Goal: Transaction & Acquisition: Obtain resource

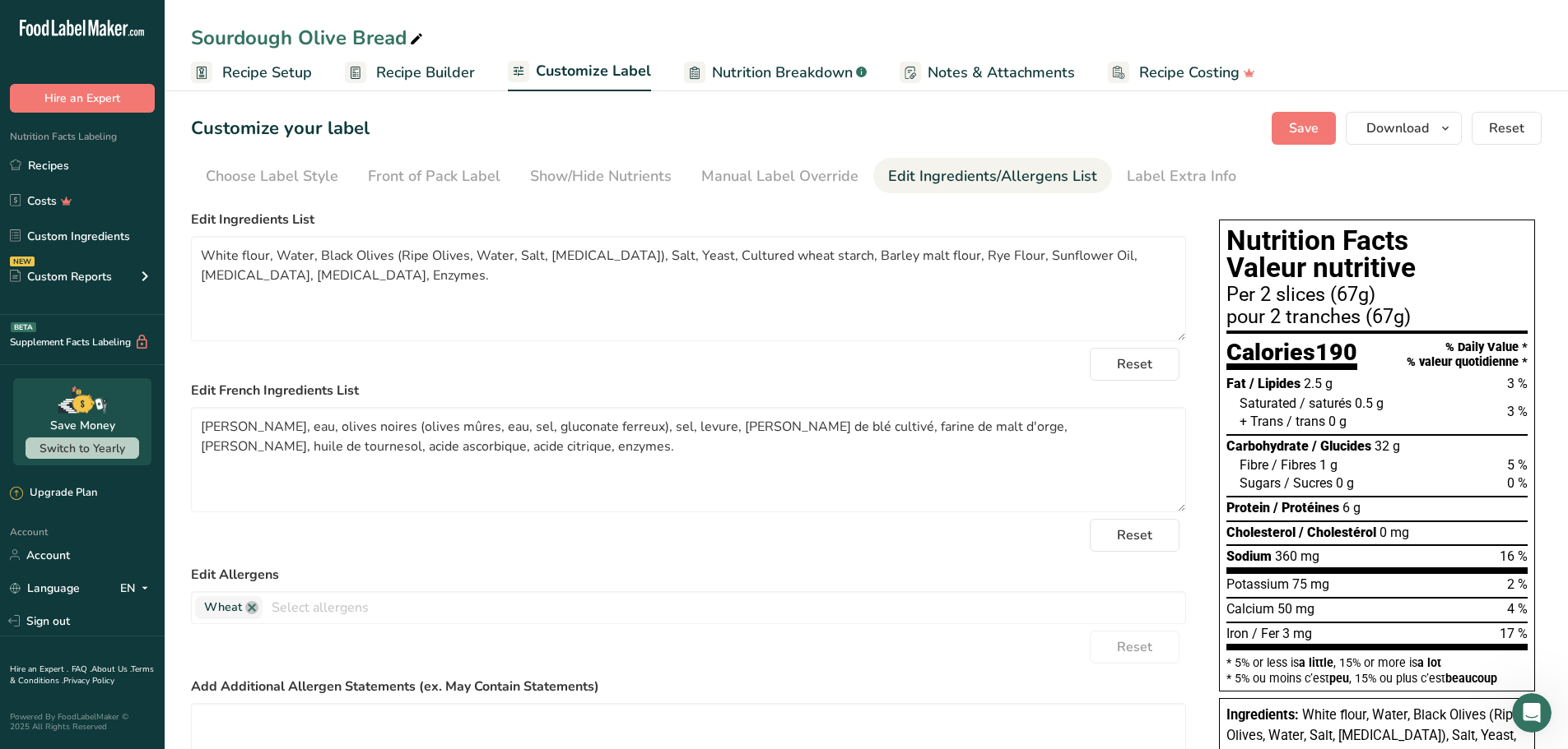
click at [536, 374] on div "Reset" at bounding box center [688, 364] width 995 height 33
click at [1302, 125] on span "Save" at bounding box center [1303, 128] width 30 height 20
drag, startPoint x: 59, startPoint y: 158, endPoint x: 61, endPoint y: 146, distance: 12.2
click at [59, 158] on link "Recipes" at bounding box center [82, 165] width 165 height 32
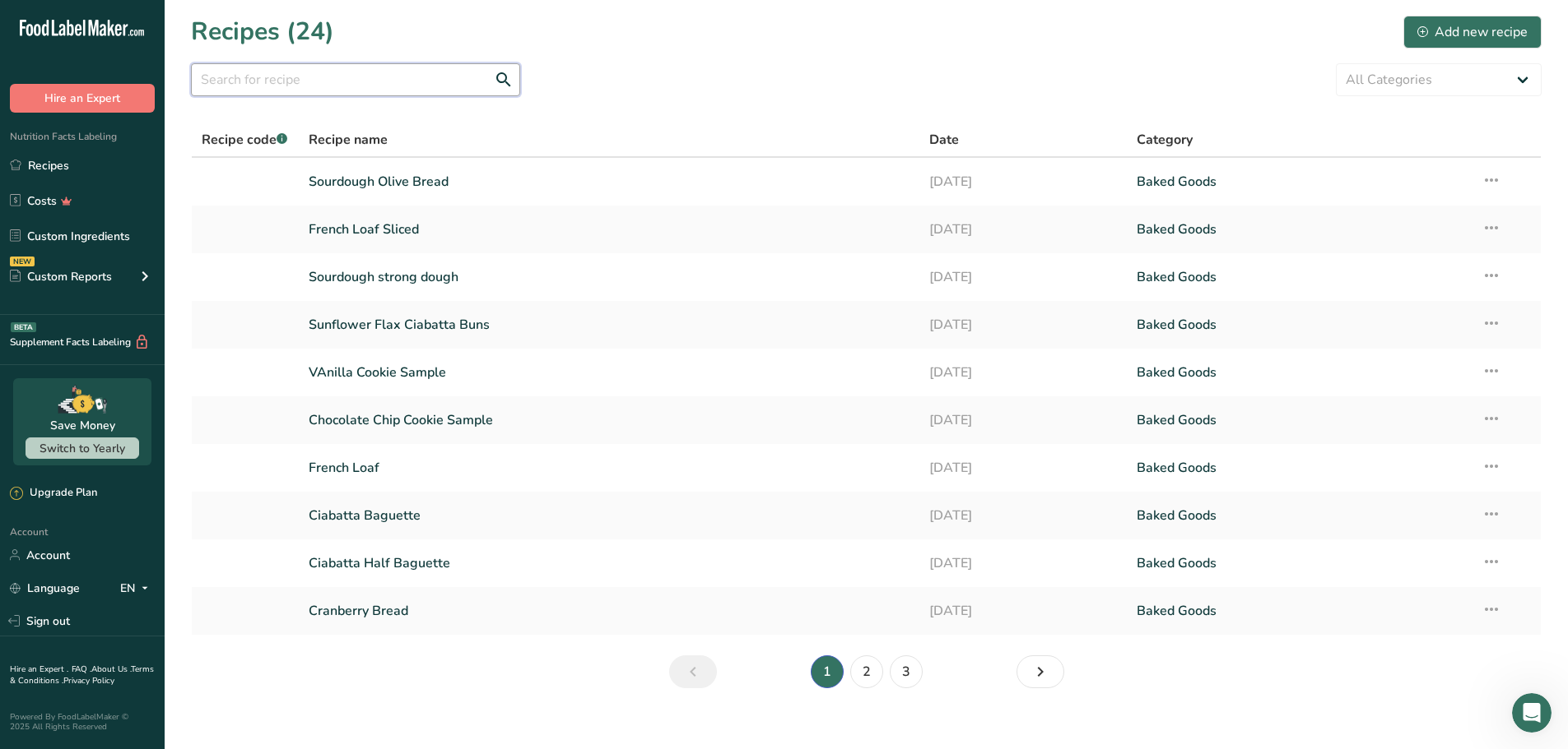
click at [323, 85] on input "text" at bounding box center [355, 79] width 329 height 33
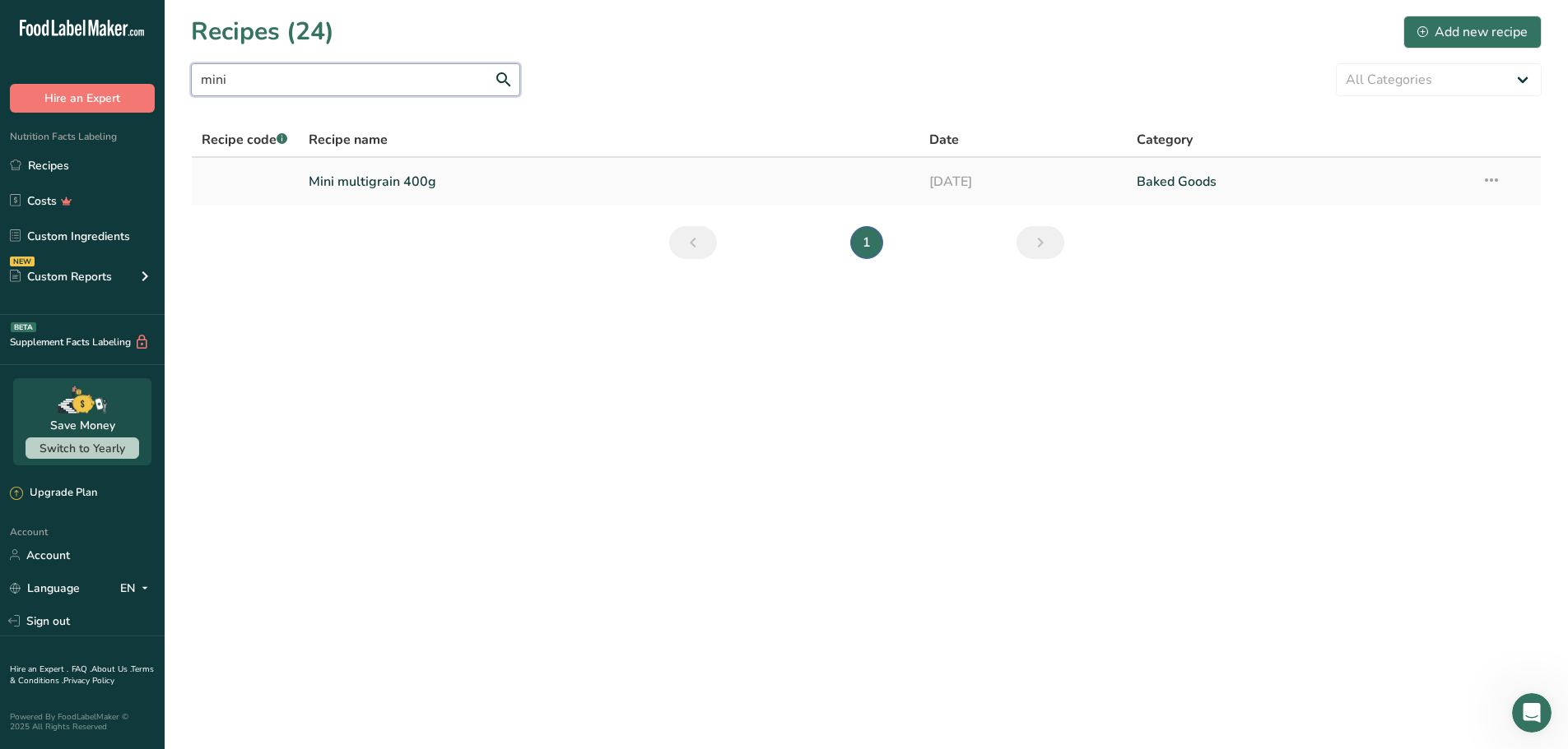
type input "mini"
click at [383, 177] on link "Mini multigrain 400g" at bounding box center [610, 182] width 602 height 34
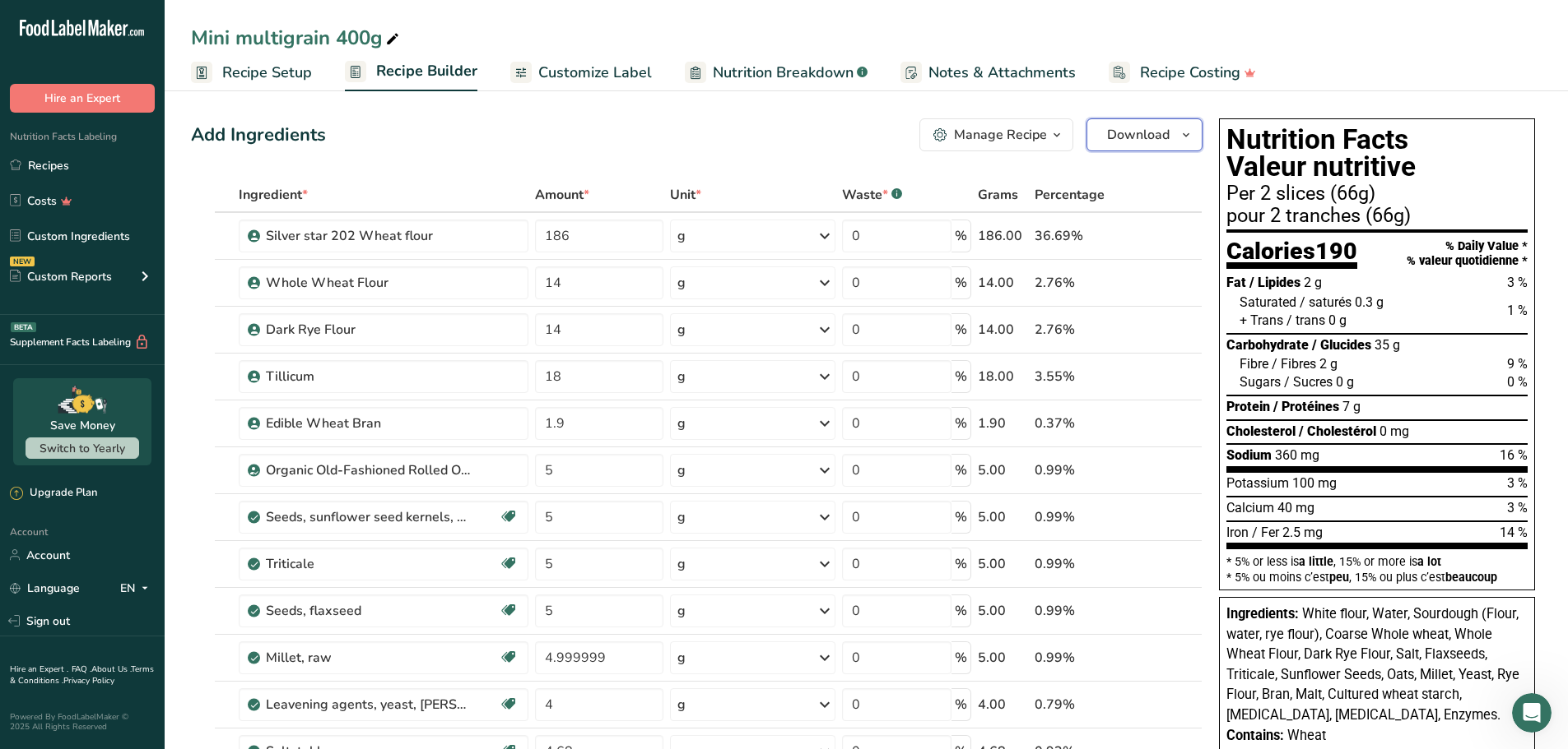
click at [1154, 133] on span "Download" at bounding box center [1138, 135] width 62 height 20
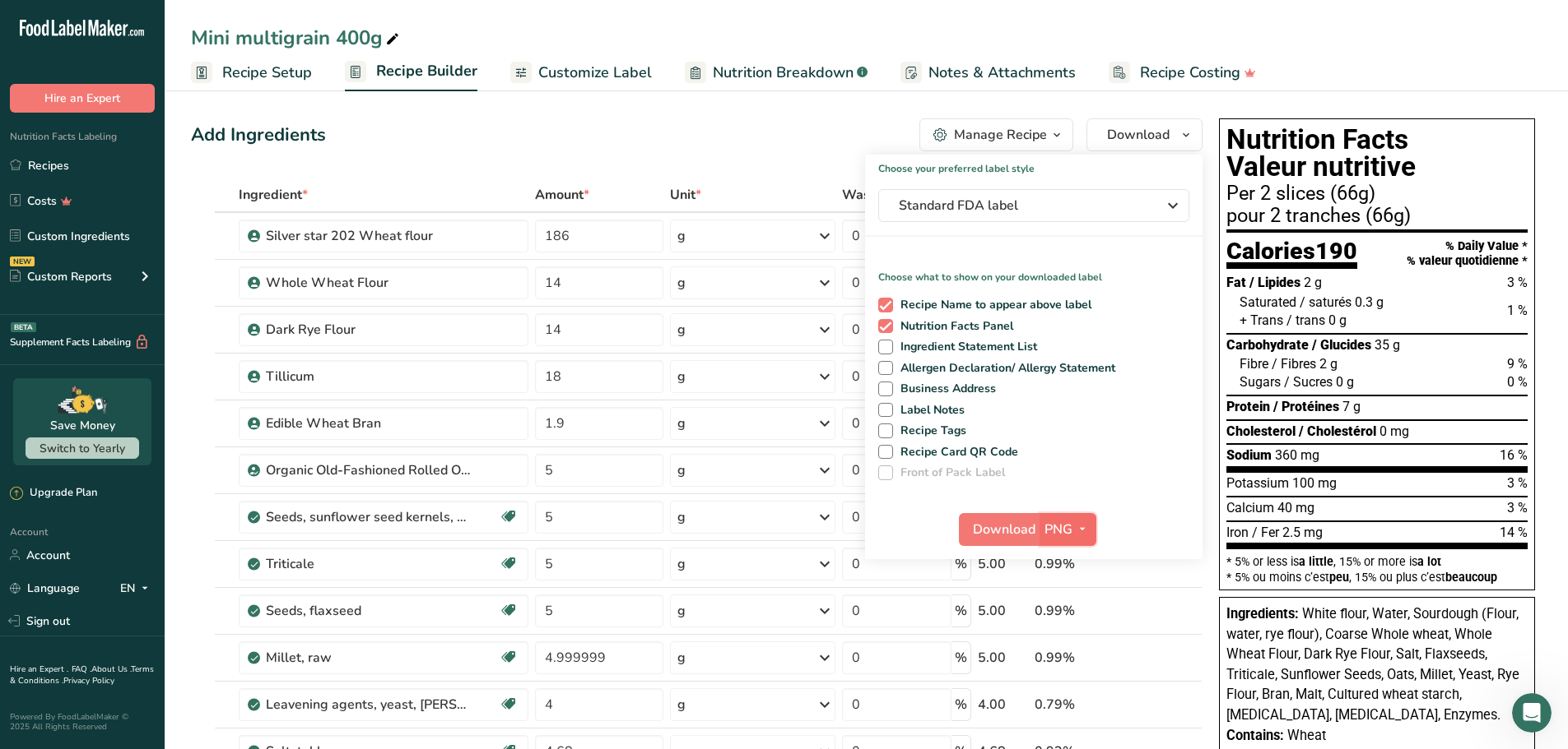
click at [1081, 526] on icon "button" at bounding box center [1082, 529] width 13 height 20
click at [1070, 636] on link "PDF" at bounding box center [1070, 645] width 53 height 27
click at [1075, 204] on span "Standard FDA label" at bounding box center [1023, 205] width 247 height 20
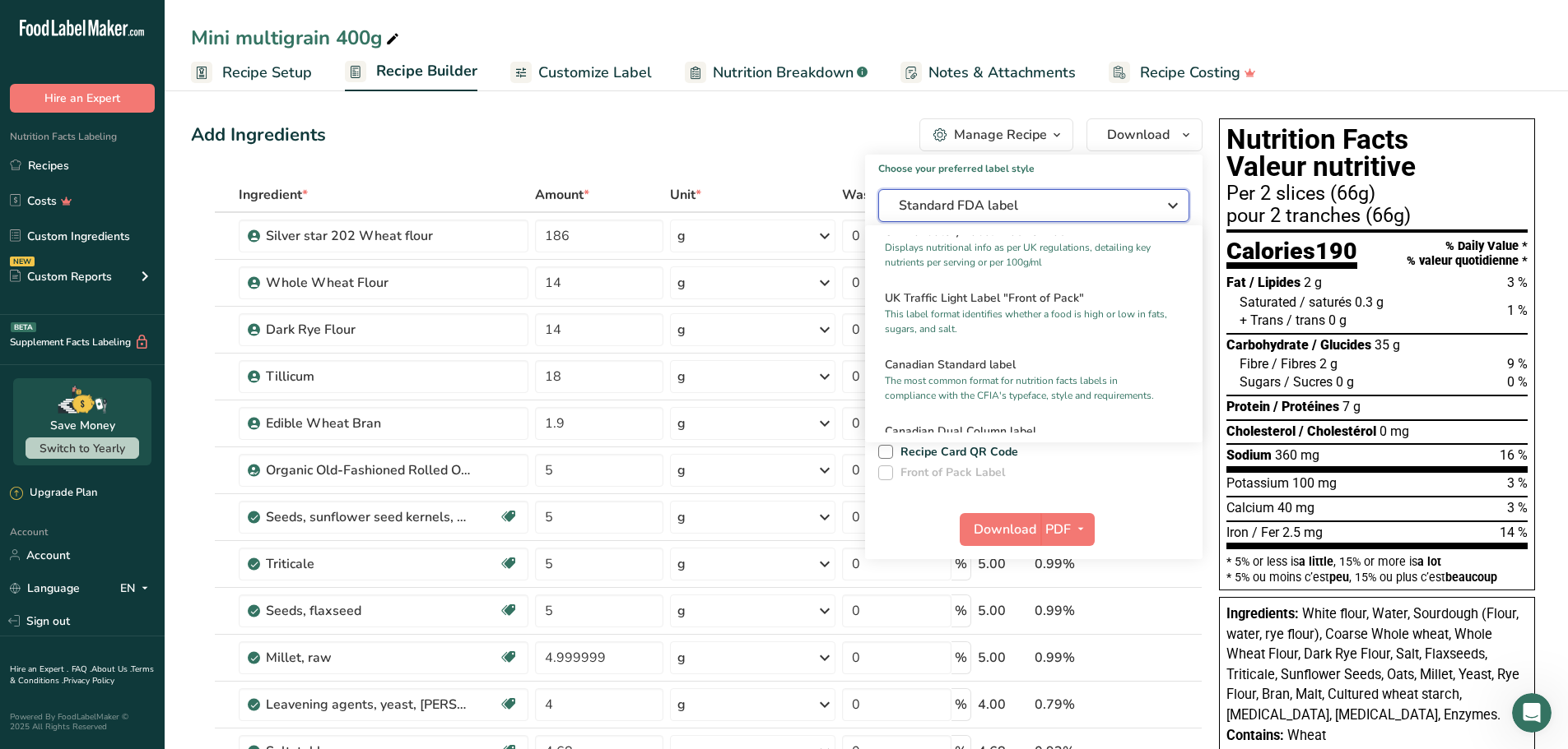
scroll to position [576, 0]
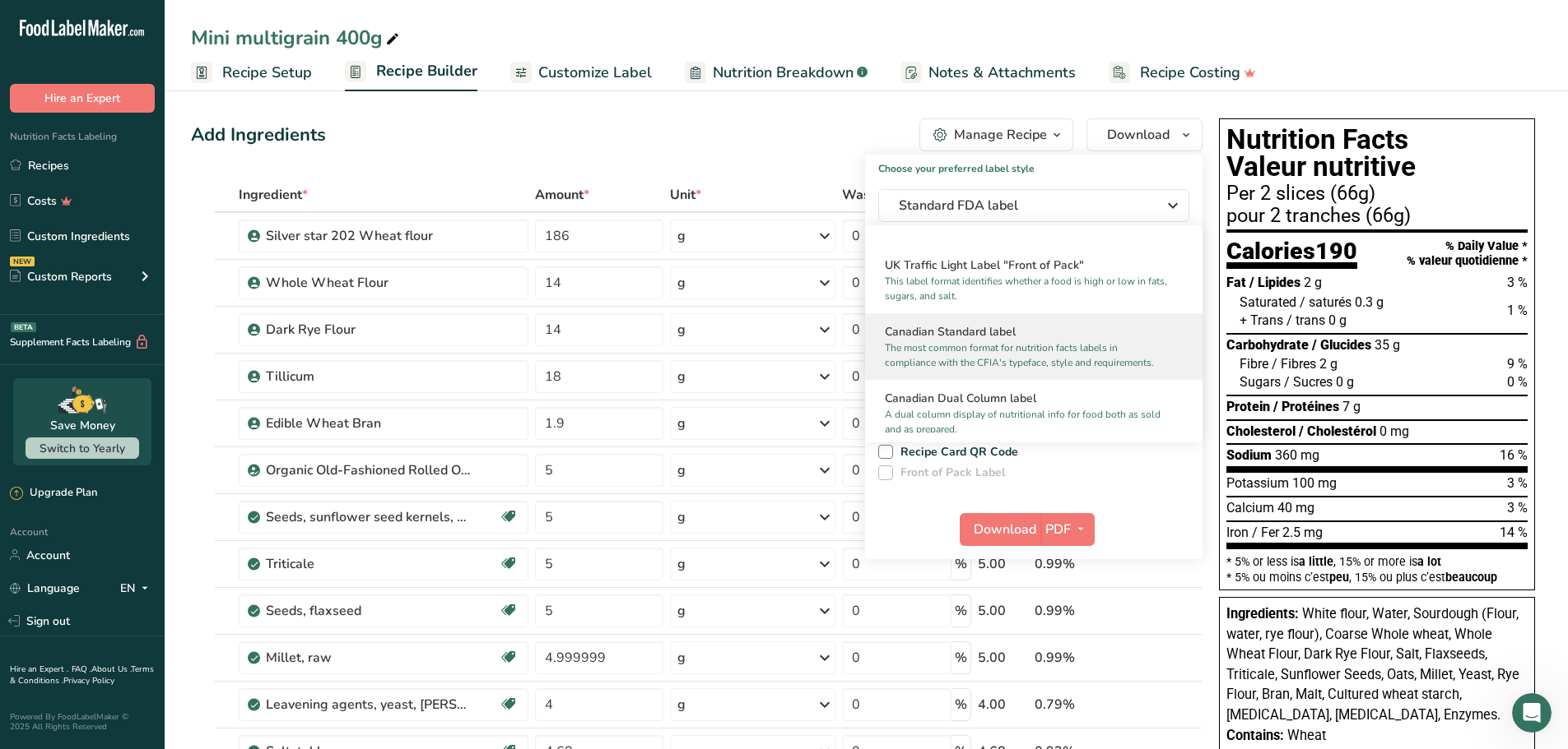
click at [1027, 340] on h2 "Canadian Standard label" at bounding box center [1033, 331] width 298 height 17
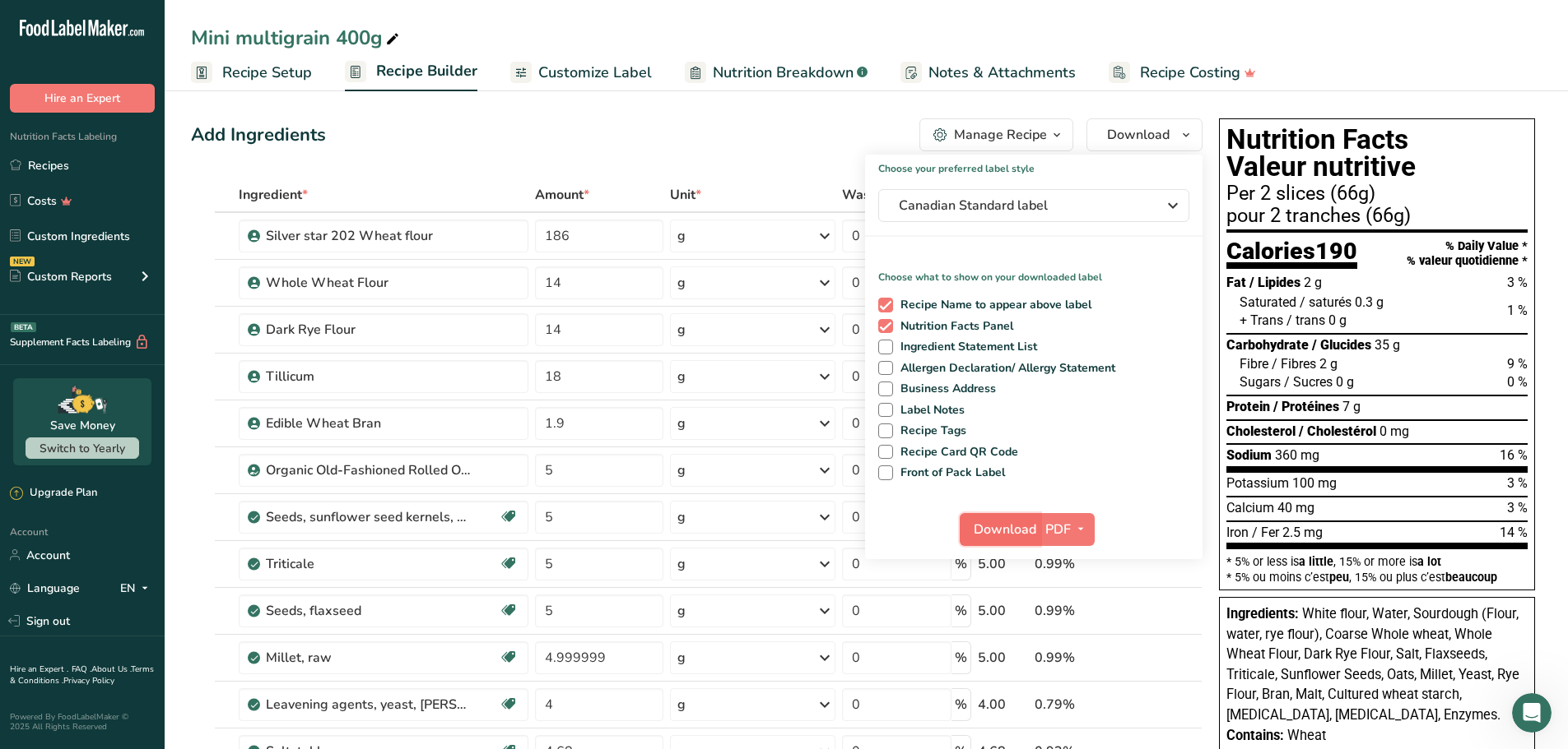
click at [999, 522] on span "Download" at bounding box center [1004, 530] width 62 height 20
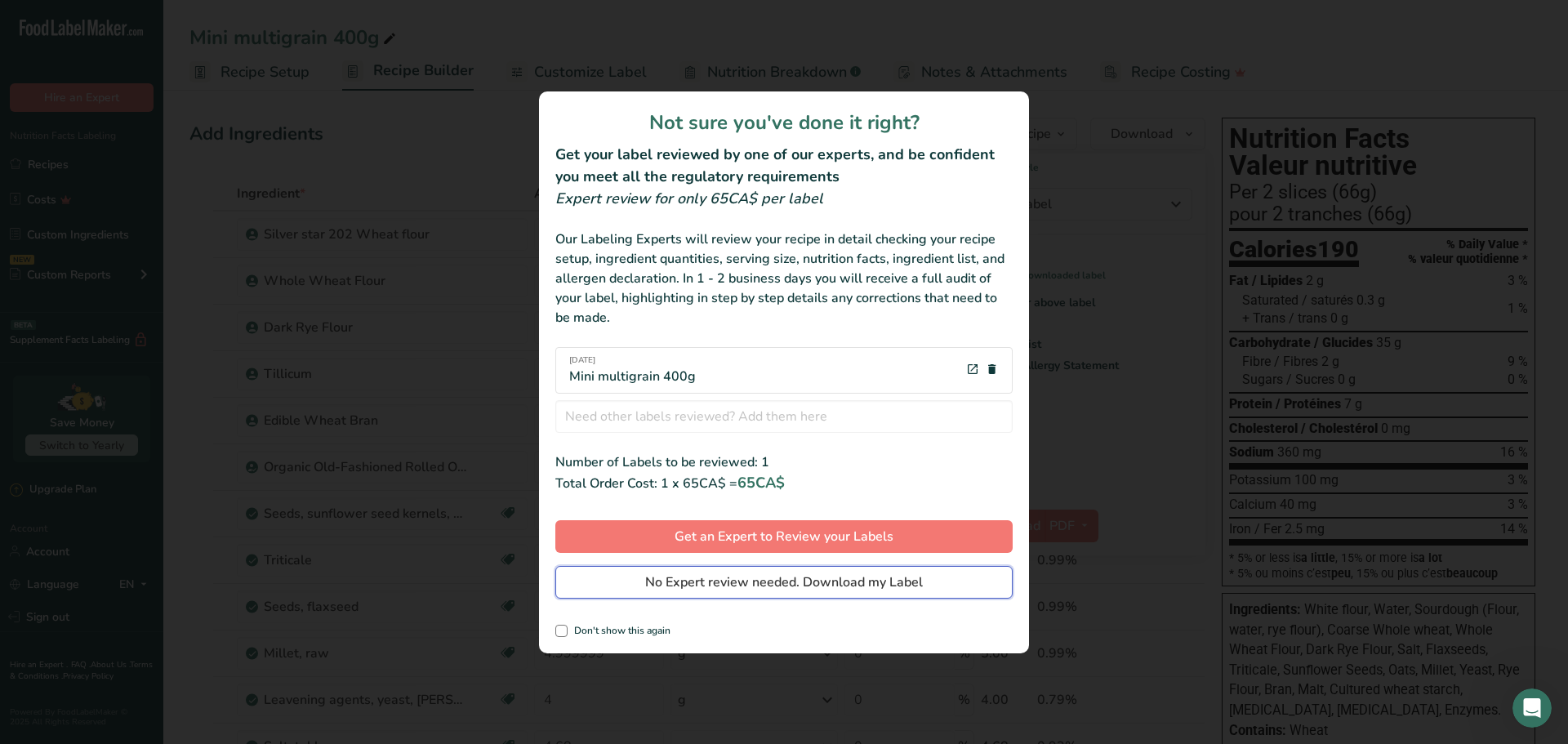
click at [819, 584] on span "No Expert review needed. Download my Label" at bounding box center [784, 582] width 278 height 20
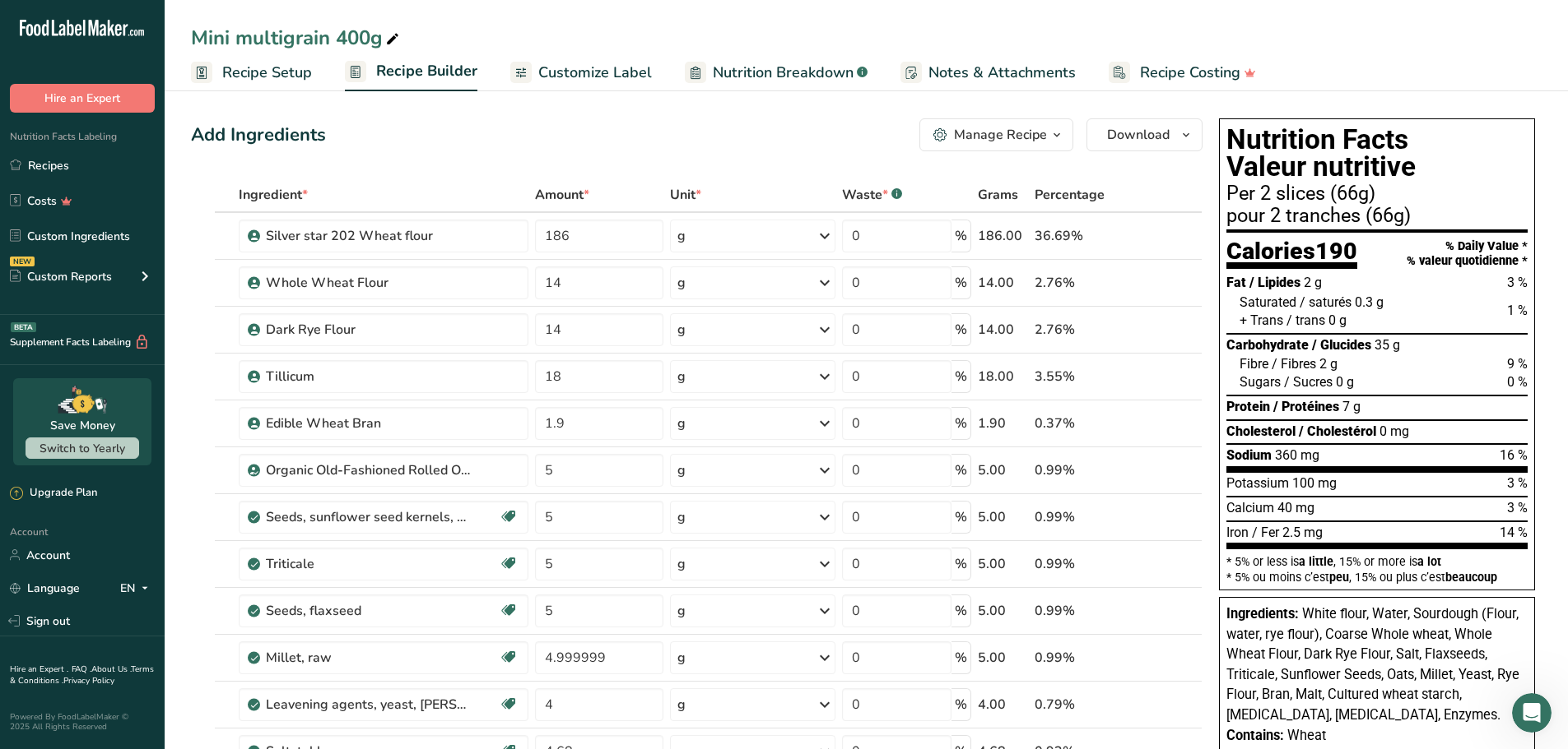
click at [607, 70] on span "Customize Label" at bounding box center [595, 72] width 113 height 22
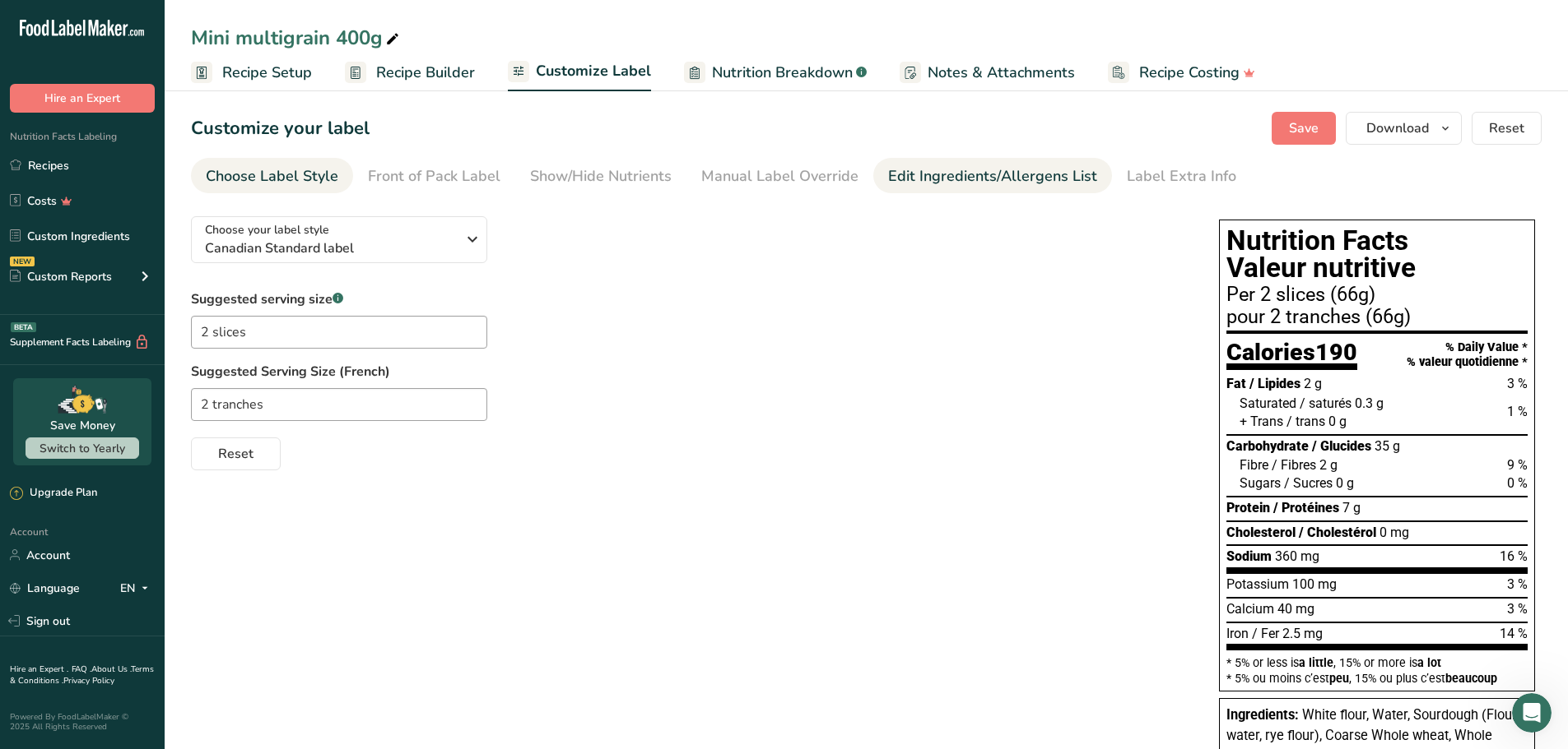
click at [965, 173] on div "Edit Ingredients/Allergens List" at bounding box center [992, 176] width 209 height 22
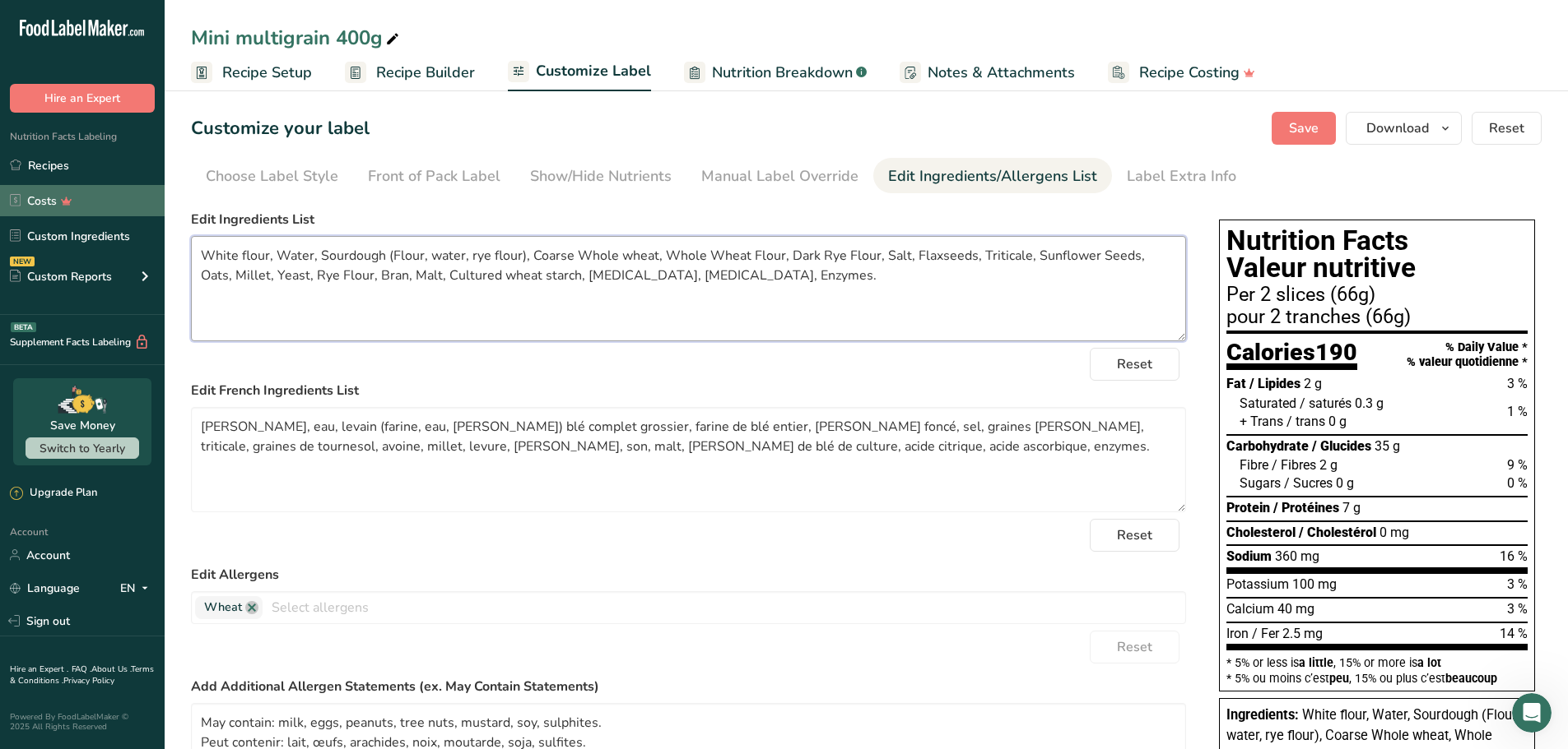
drag, startPoint x: 772, startPoint y: 277, endPoint x: 154, endPoint y: 213, distance: 621.3
click at [154, 213] on div ".a-20{fill:#fff;} Hire an Expert Nutrition Facts Labeling Recipes Costs Custom …" at bounding box center [784, 572] width 1568 height 1144
click at [624, 365] on div "Reset" at bounding box center [688, 364] width 995 height 33
click at [1303, 119] on span "Save" at bounding box center [1303, 128] width 30 height 20
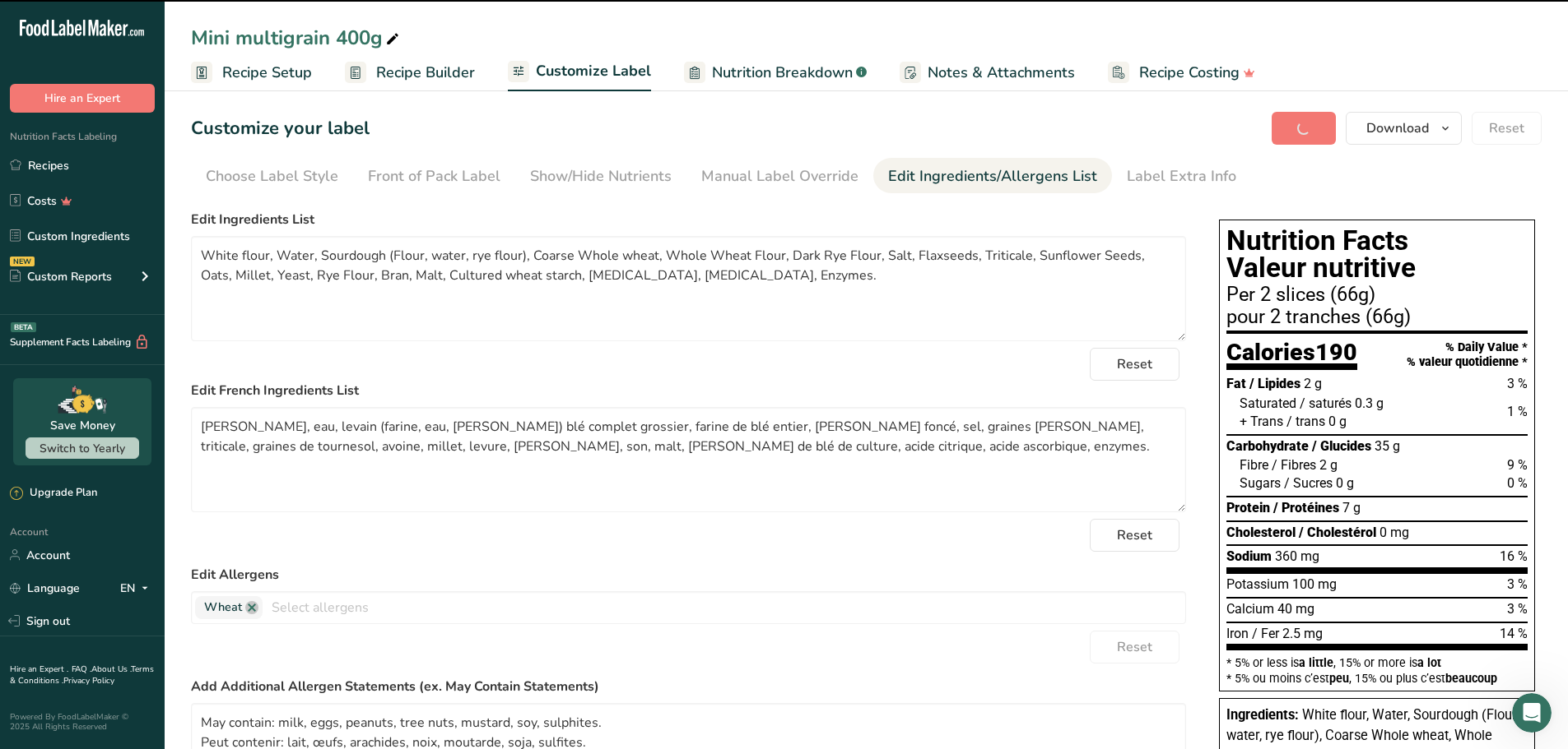
drag, startPoint x: 66, startPoint y: 159, endPoint x: 306, endPoint y: 148, distance: 240.3
click at [66, 159] on link "Recipes" at bounding box center [82, 165] width 165 height 32
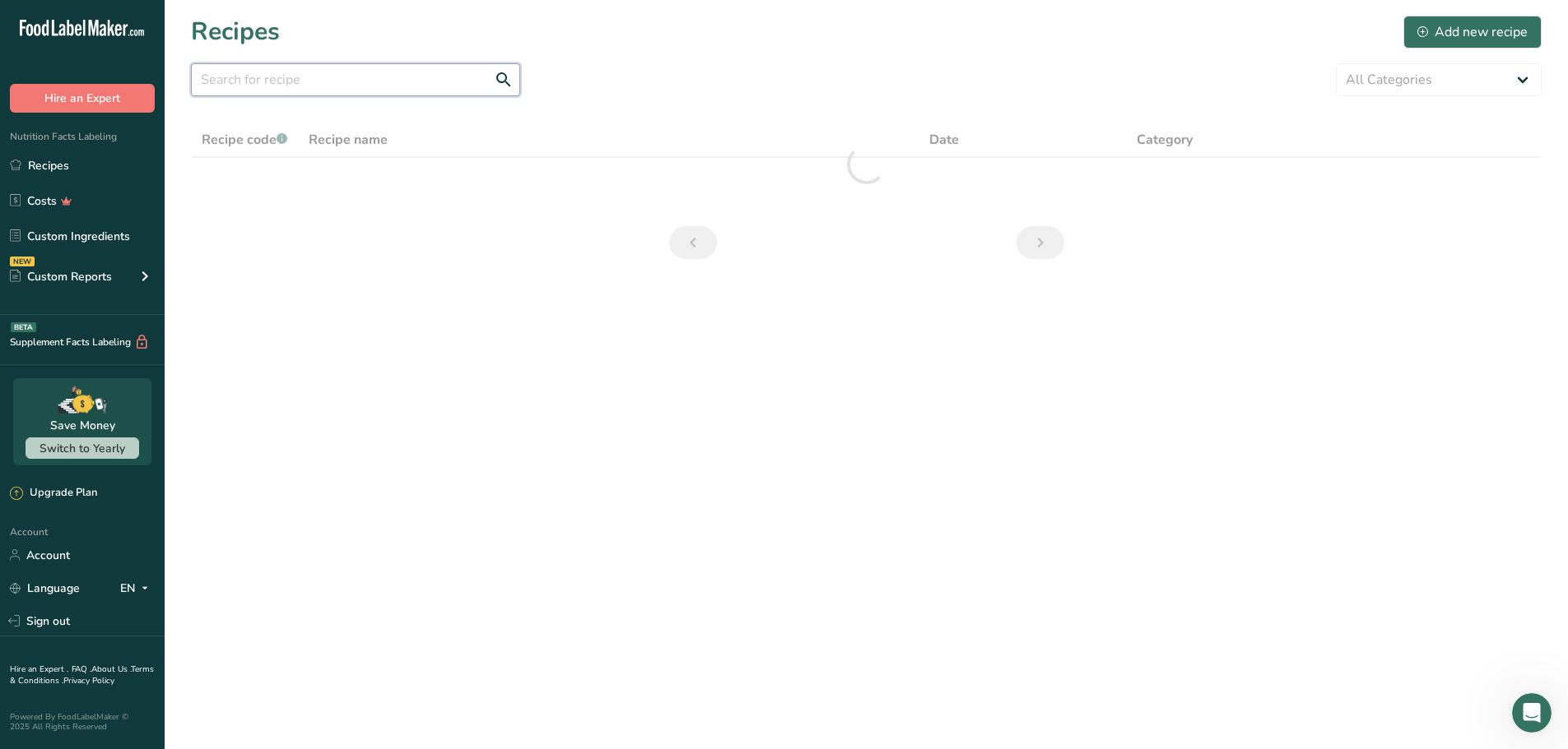
click at [262, 81] on input "text" at bounding box center [355, 79] width 329 height 33
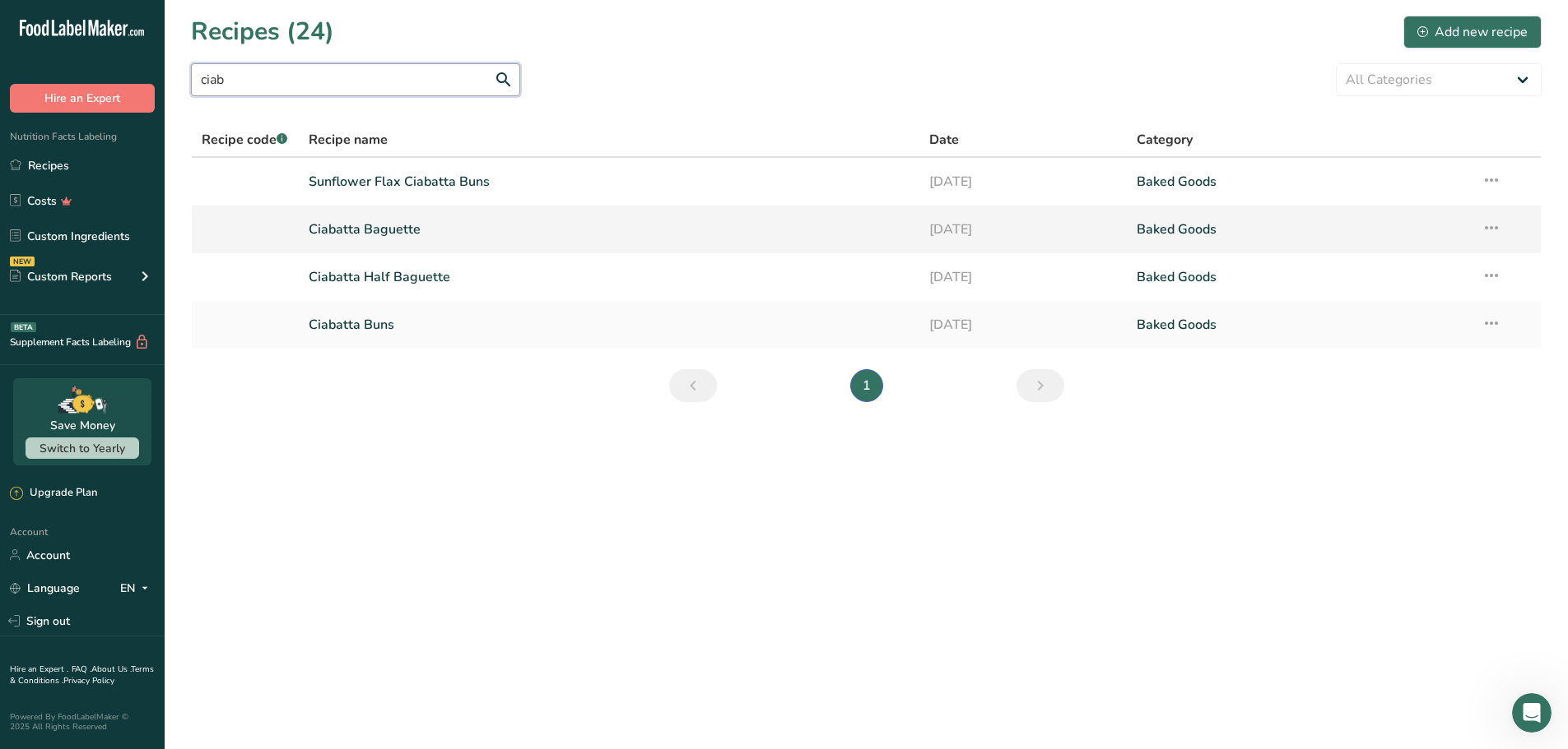
type input "ciab"
click at [346, 223] on link "Ciabatta Baguette" at bounding box center [610, 230] width 602 height 34
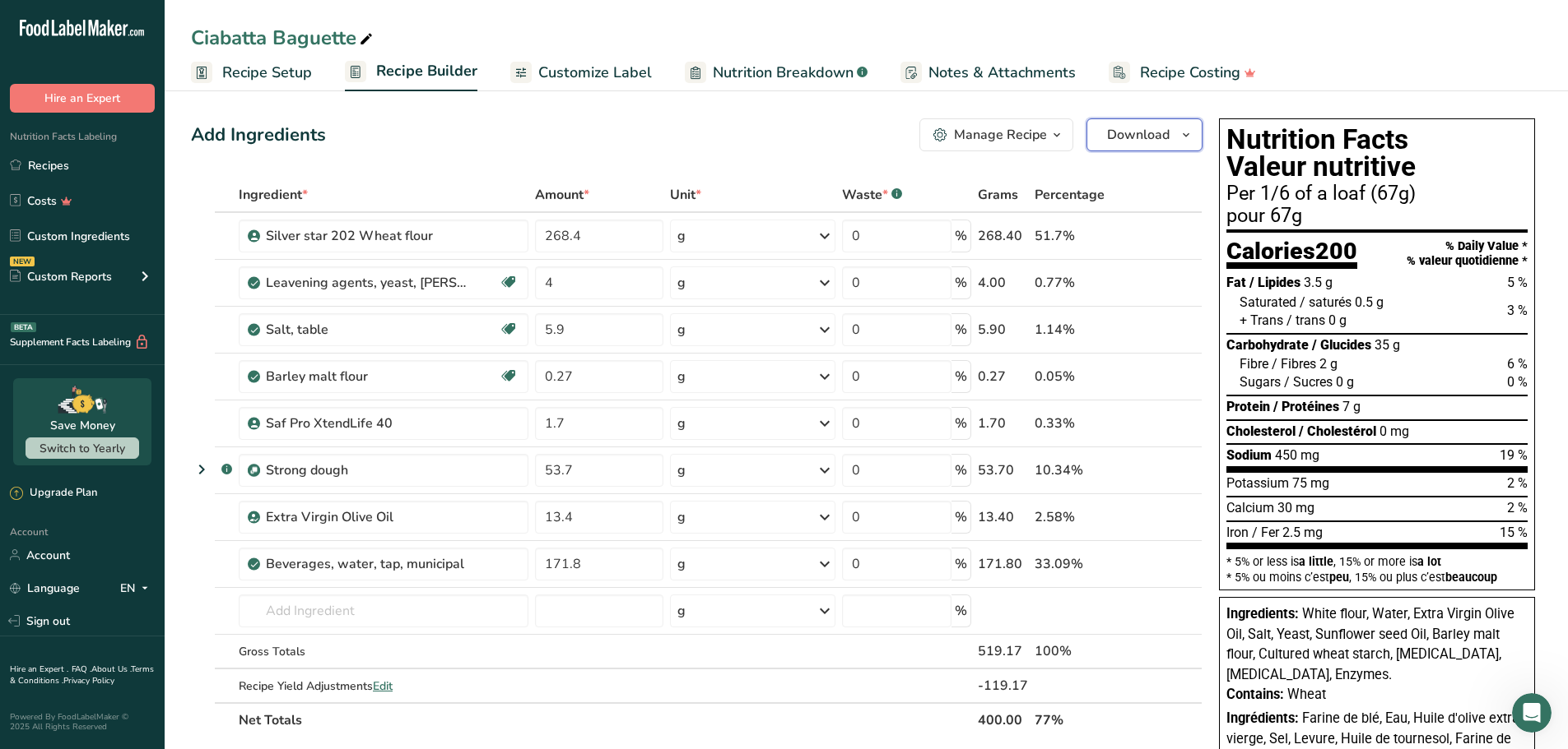
click at [1185, 131] on icon "button" at bounding box center [1186, 135] width 13 height 20
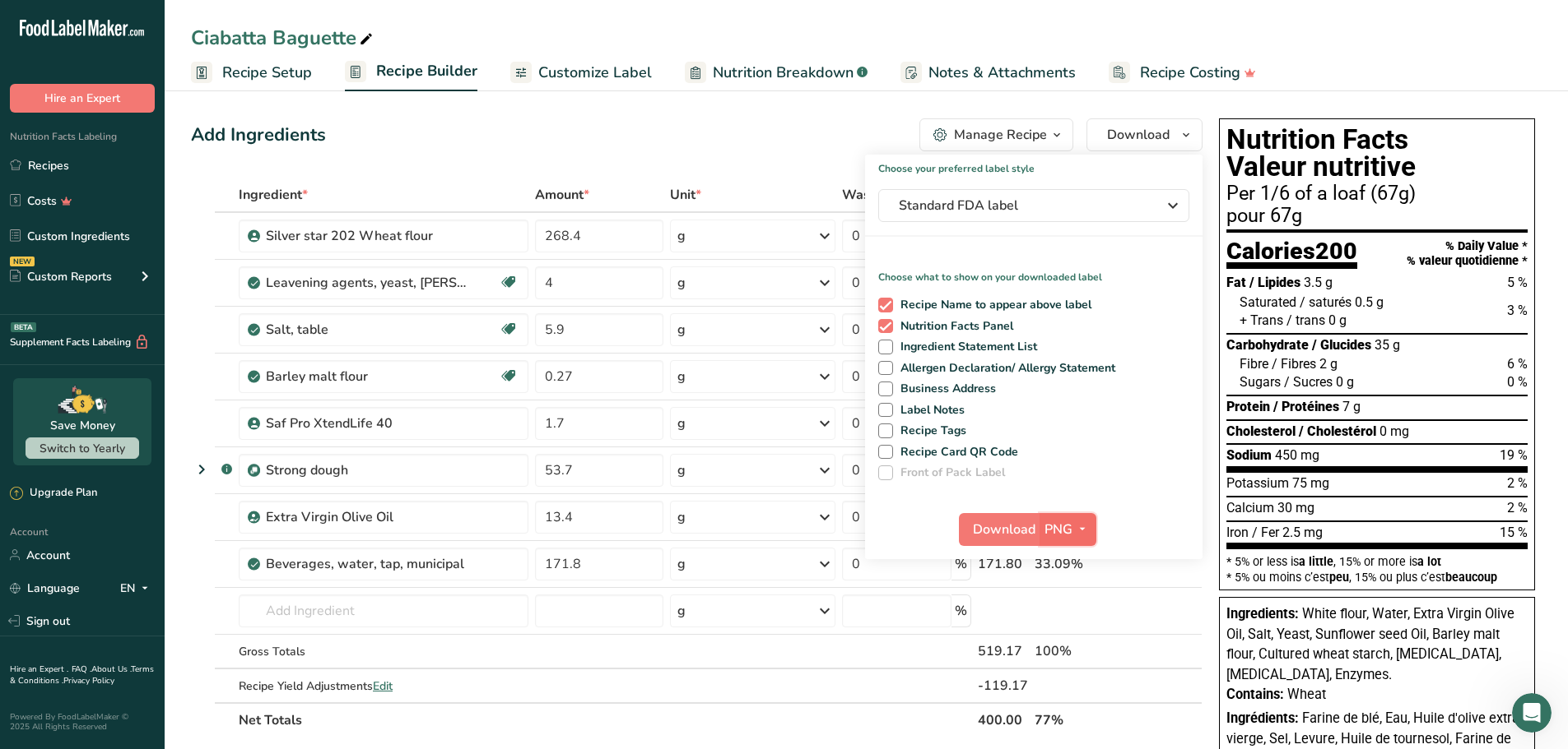
click at [1081, 521] on icon "button" at bounding box center [1082, 529] width 13 height 20
click at [1072, 638] on link "PDF" at bounding box center [1070, 645] width 53 height 27
click at [1000, 520] on span "Download" at bounding box center [1004, 530] width 62 height 20
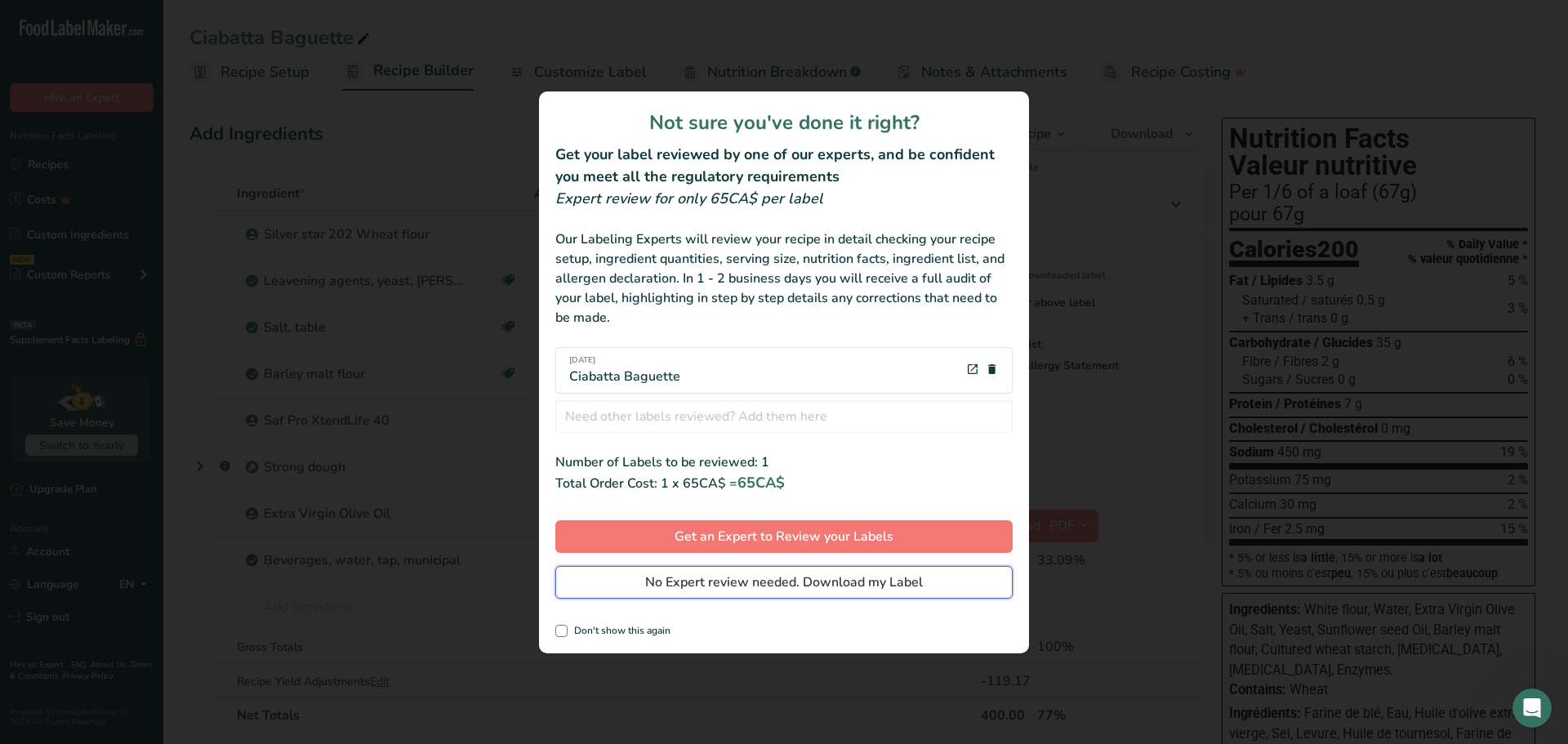
click at [745, 575] on span "No Expert review needed. Download my Label" at bounding box center [784, 582] width 278 height 20
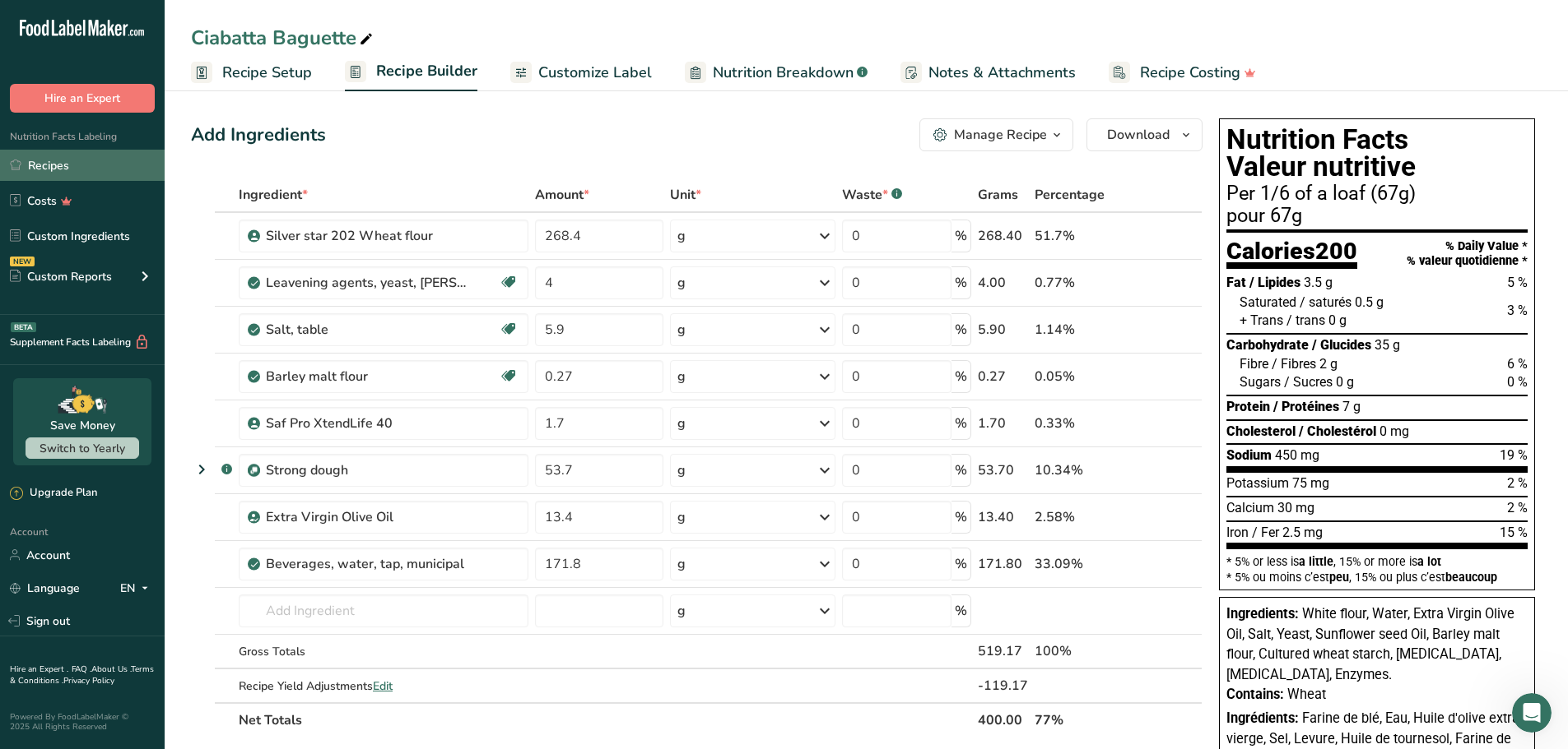
click at [56, 156] on link "Recipes" at bounding box center [82, 165] width 165 height 32
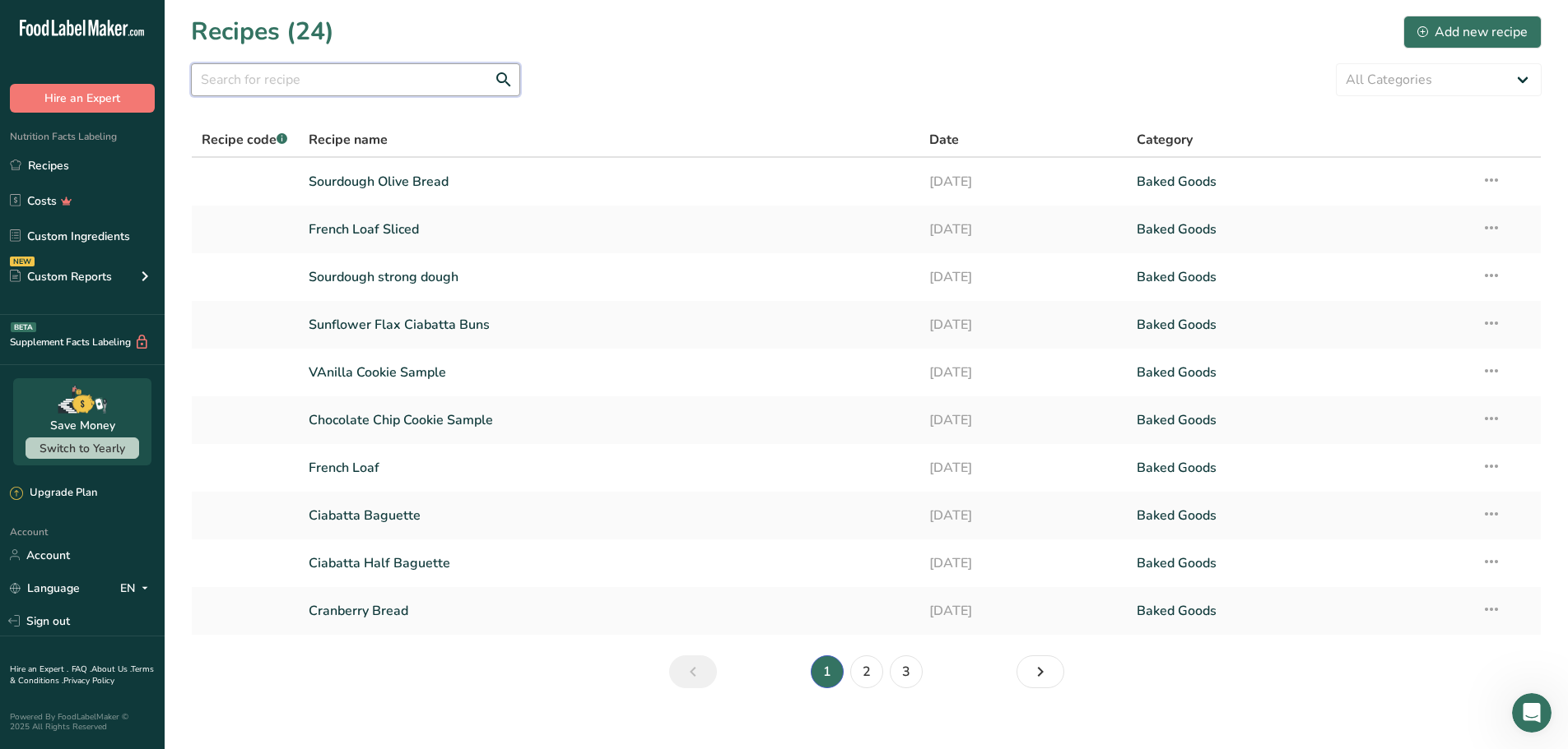
click at [279, 76] on input "text" at bounding box center [355, 79] width 329 height 33
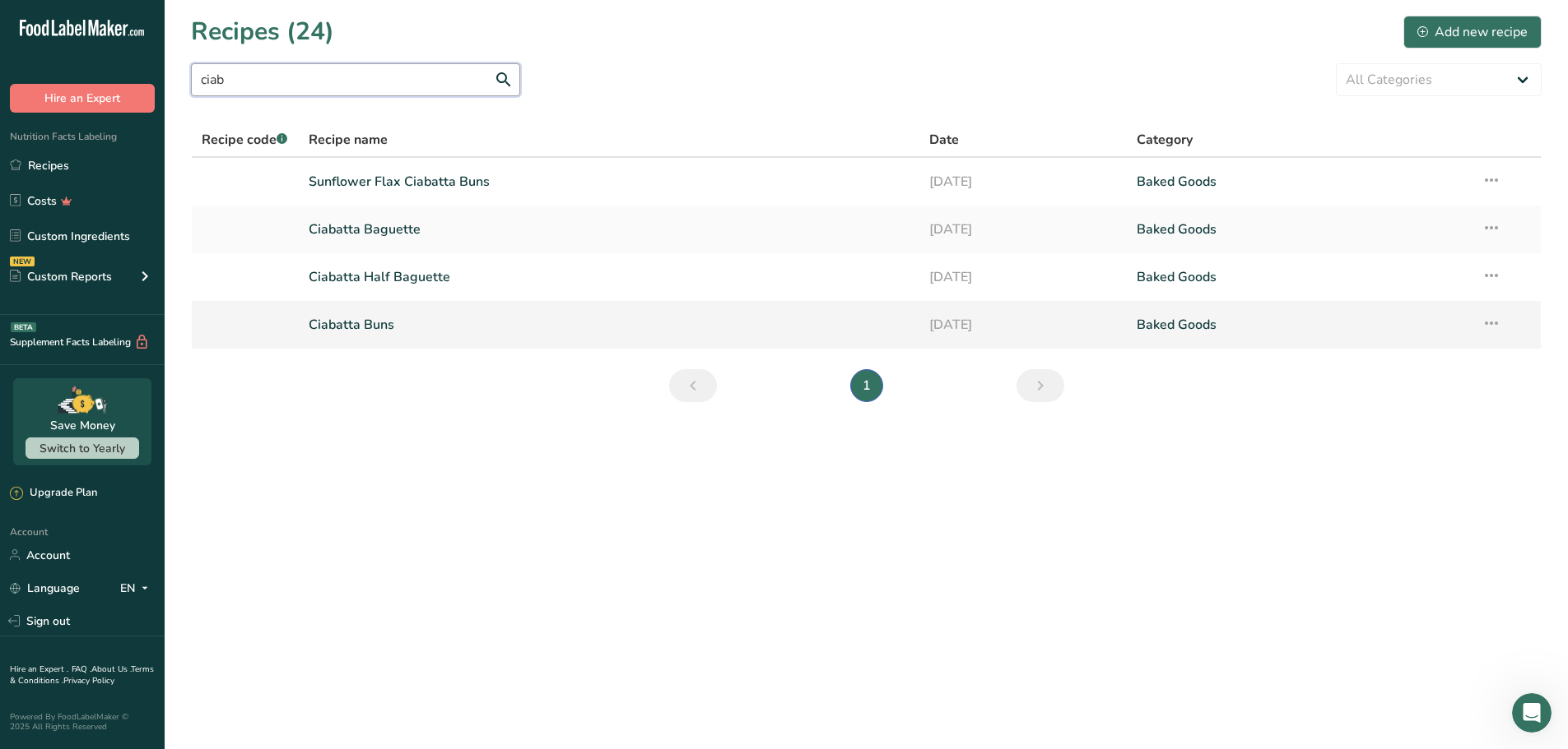
type input "ciab"
click at [373, 318] on link "Ciabatta Buns" at bounding box center [610, 325] width 602 height 34
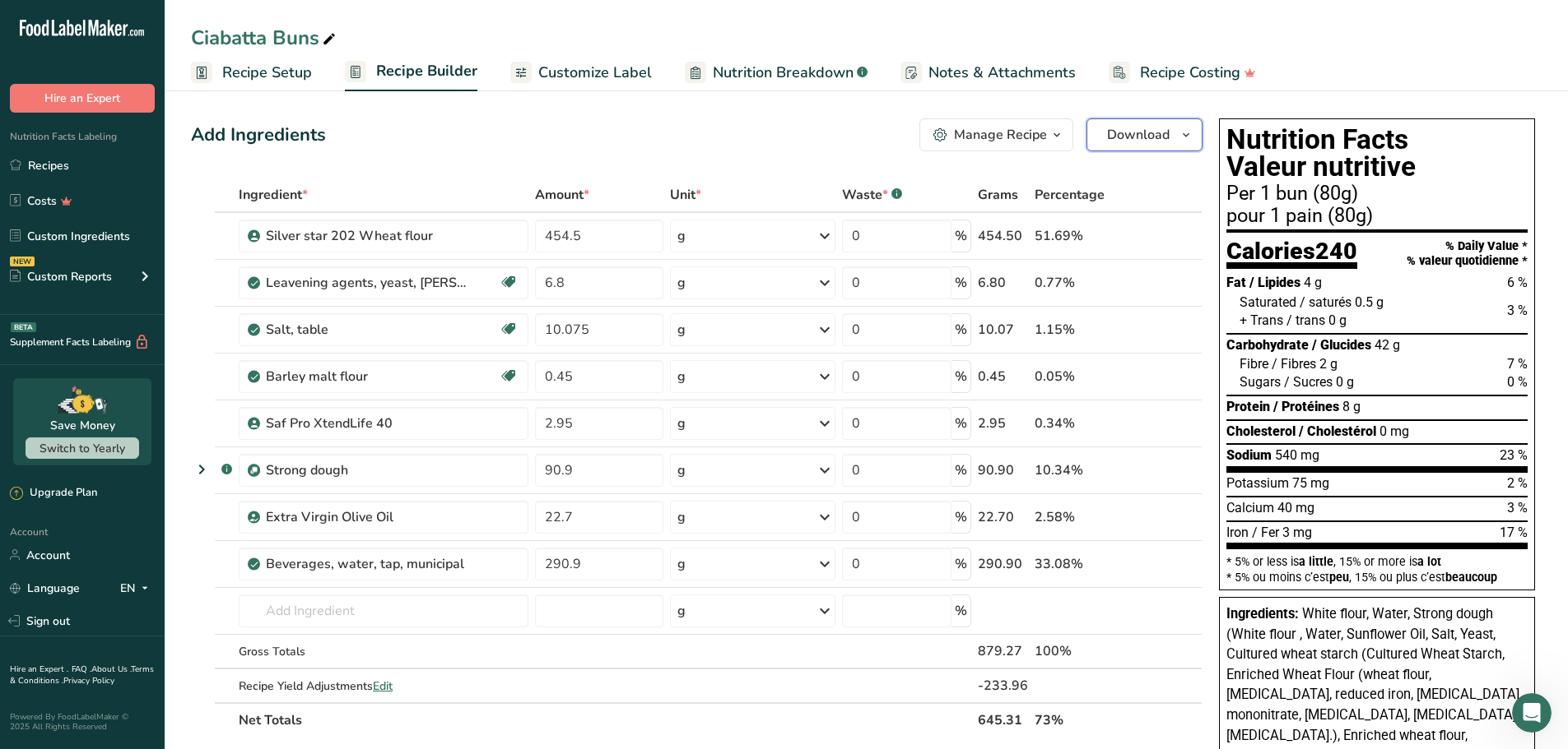
click at [1142, 131] on span "Download" at bounding box center [1138, 135] width 62 height 20
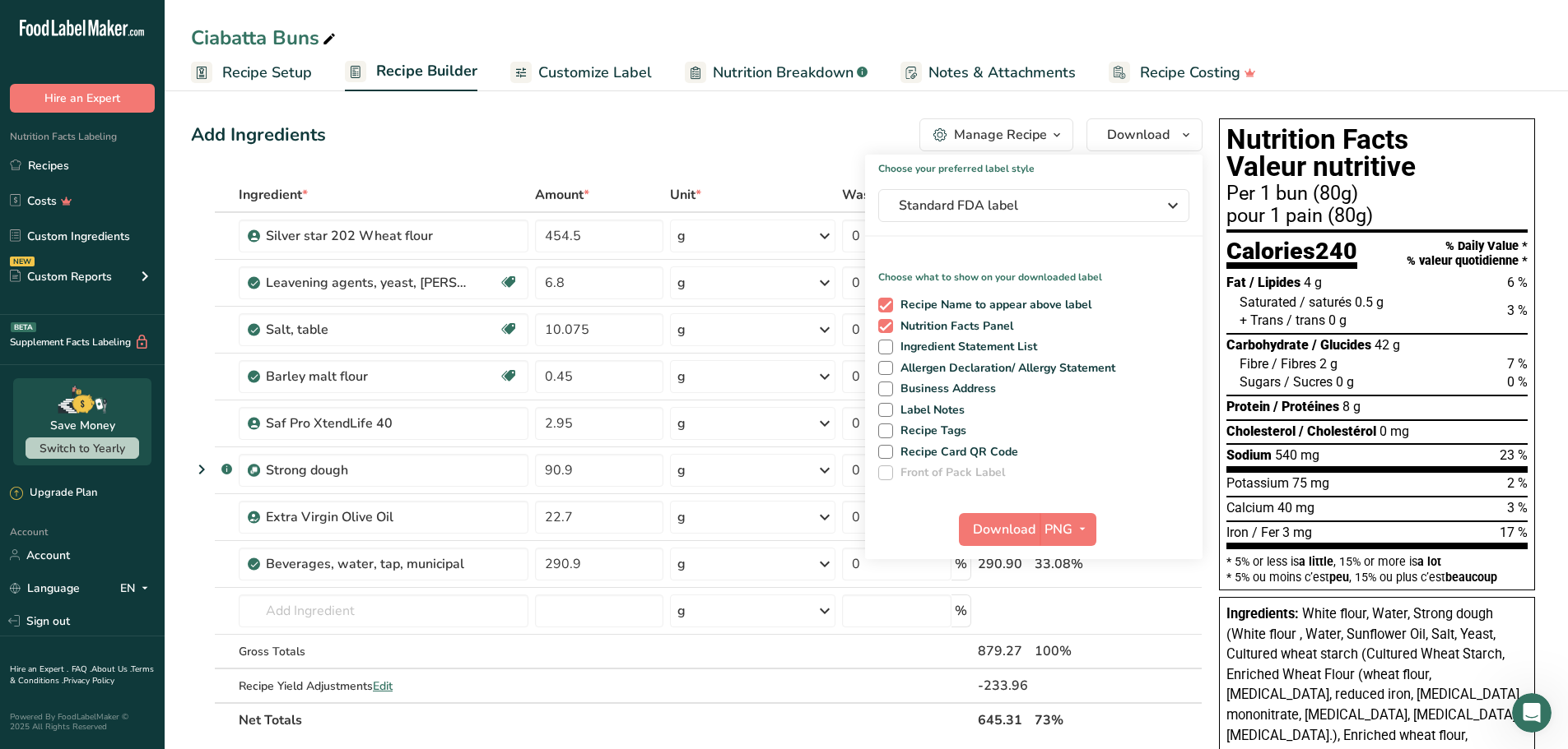
click at [1096, 514] on div "Download PNG PNG BMP SVG PDF TXT" at bounding box center [1033, 533] width 337 height 53
click at [1087, 532] on icon "button" at bounding box center [1082, 529] width 13 height 20
click at [1074, 639] on link "PDF" at bounding box center [1070, 645] width 53 height 27
click at [1000, 527] on span "Download" at bounding box center [1004, 530] width 62 height 20
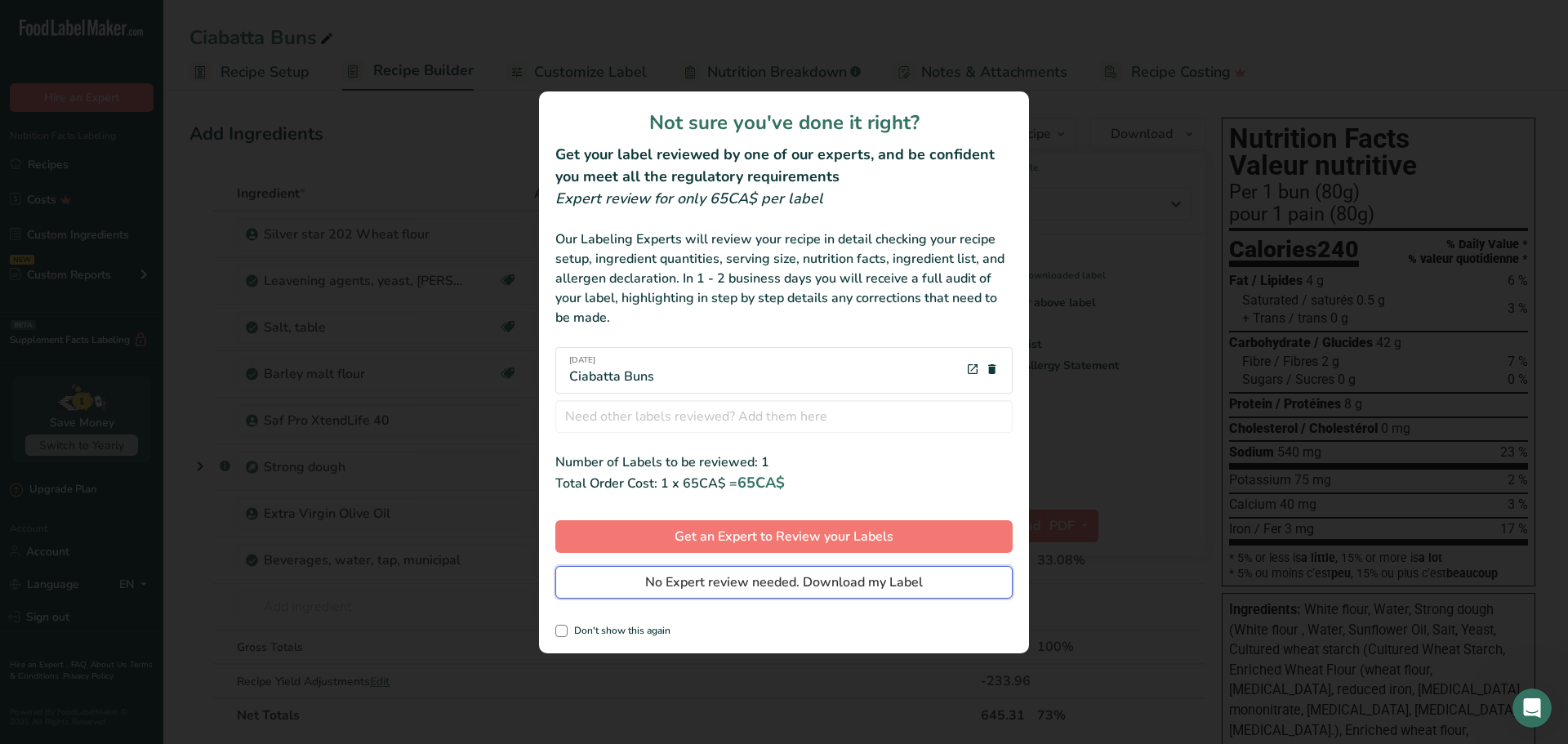
click at [845, 579] on span "No Expert review needed. Download my Label" at bounding box center [784, 582] width 278 height 20
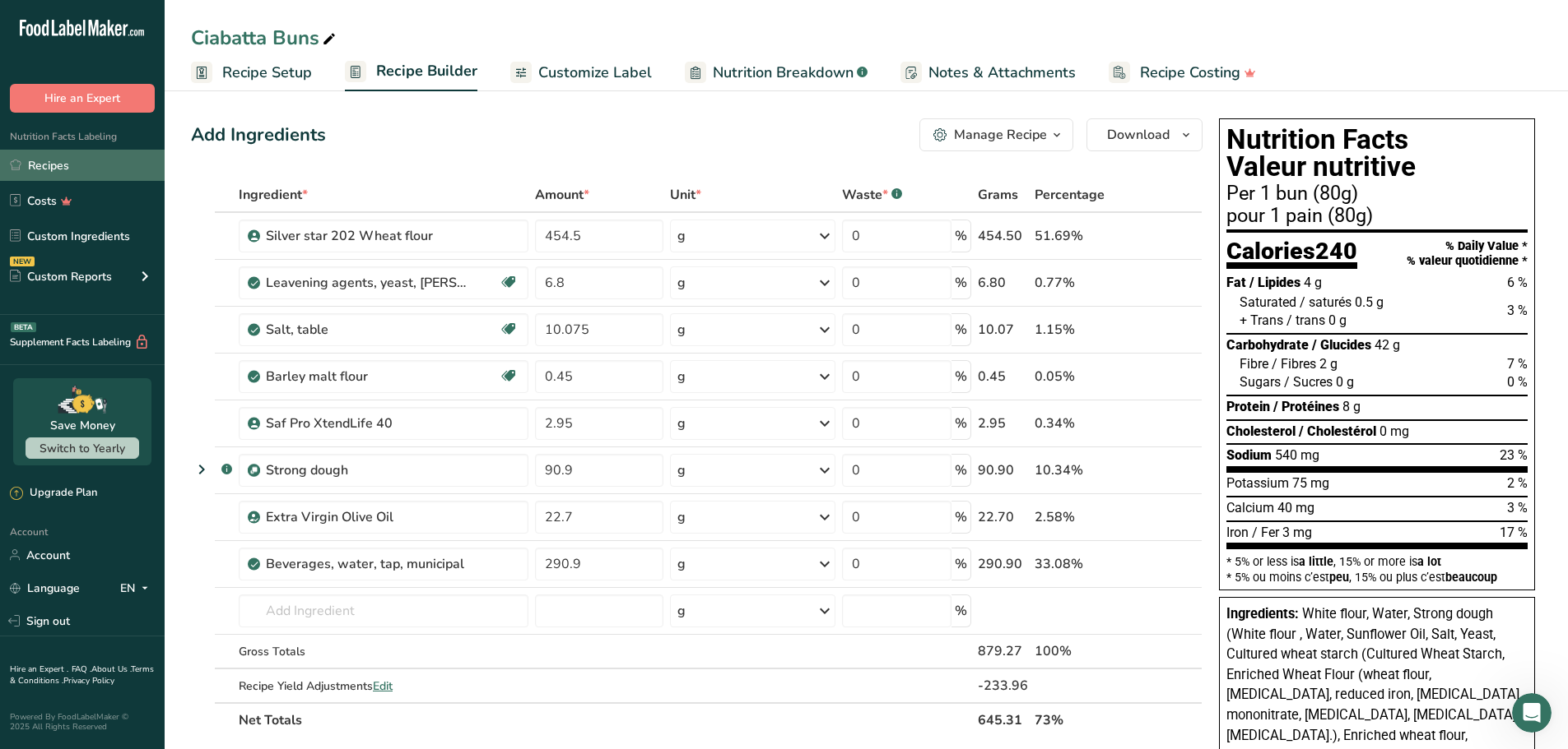
click at [43, 160] on link "Recipes" at bounding box center [82, 165] width 165 height 32
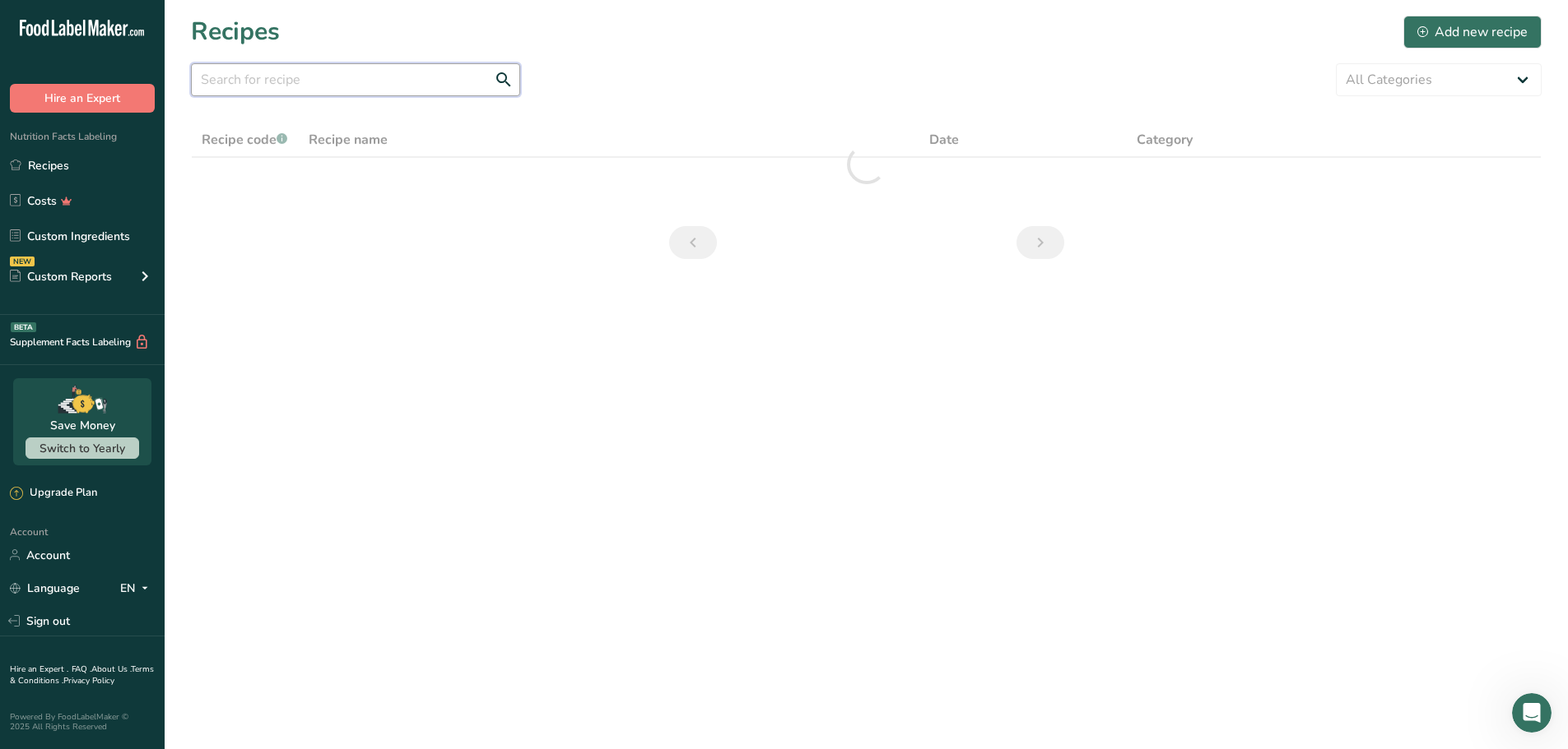
click at [297, 84] on input "text" at bounding box center [355, 79] width 329 height 33
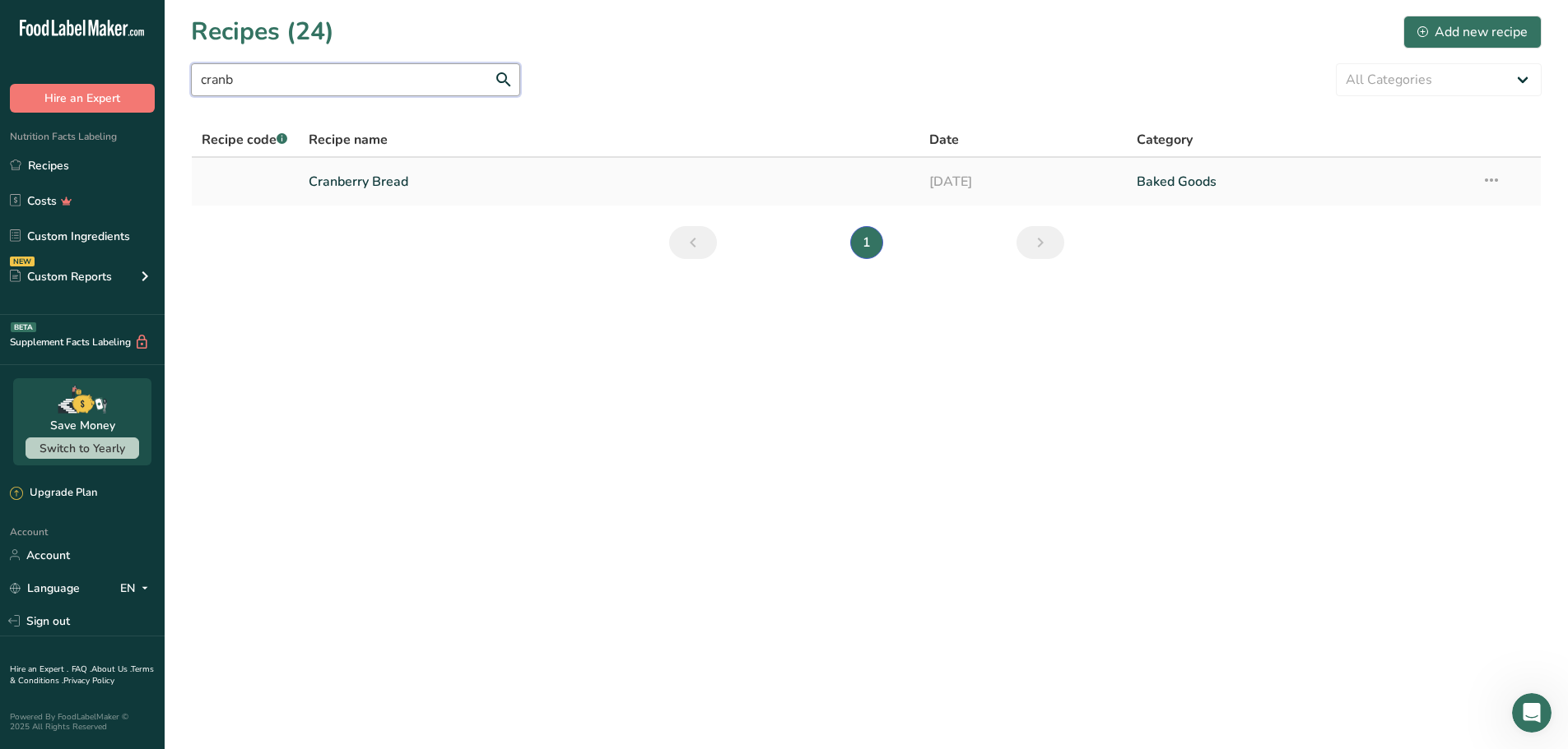
type input "cranb"
click at [384, 178] on link "Cranberry Bread" at bounding box center [610, 182] width 602 height 34
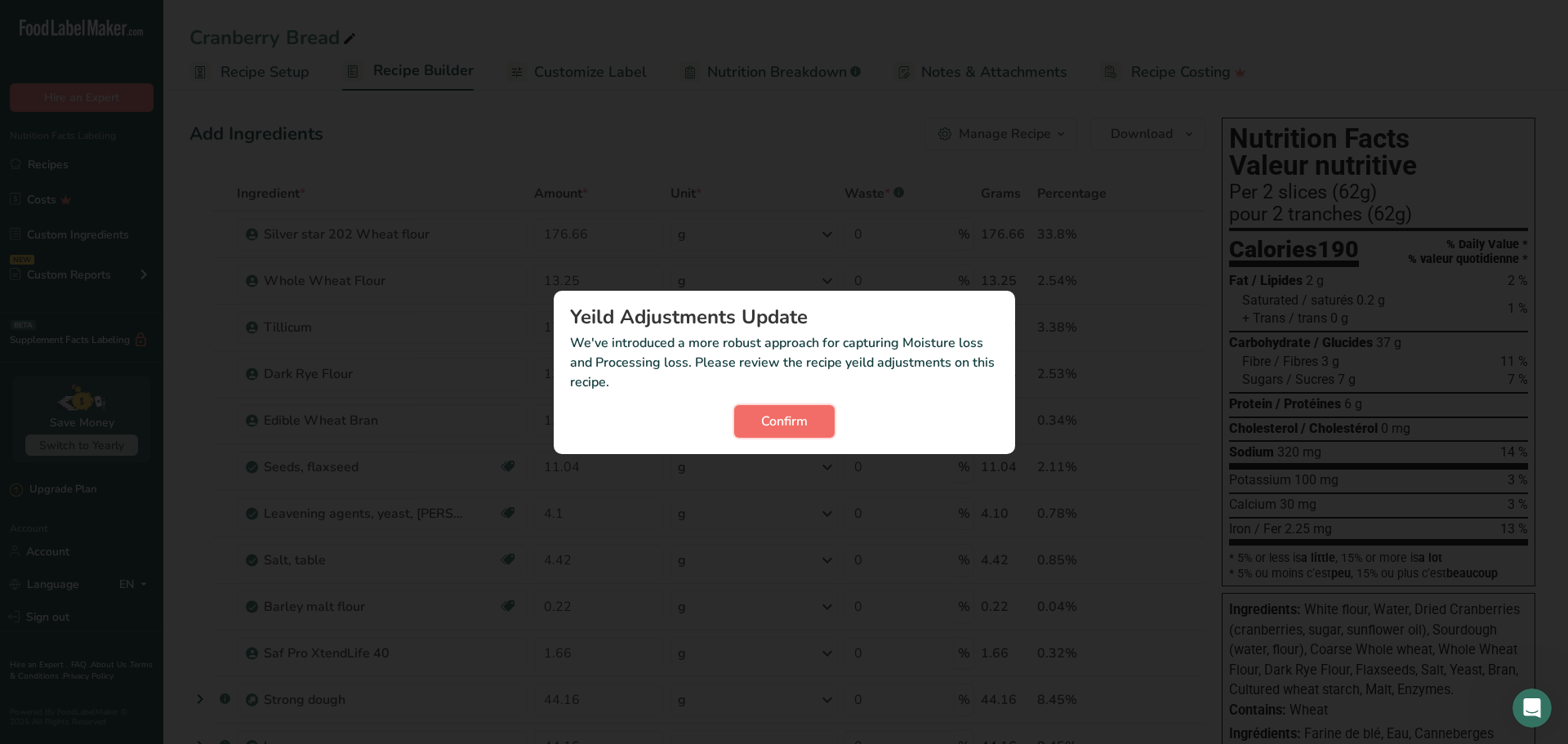
click at [775, 414] on span "Confirm" at bounding box center [784, 421] width 47 height 20
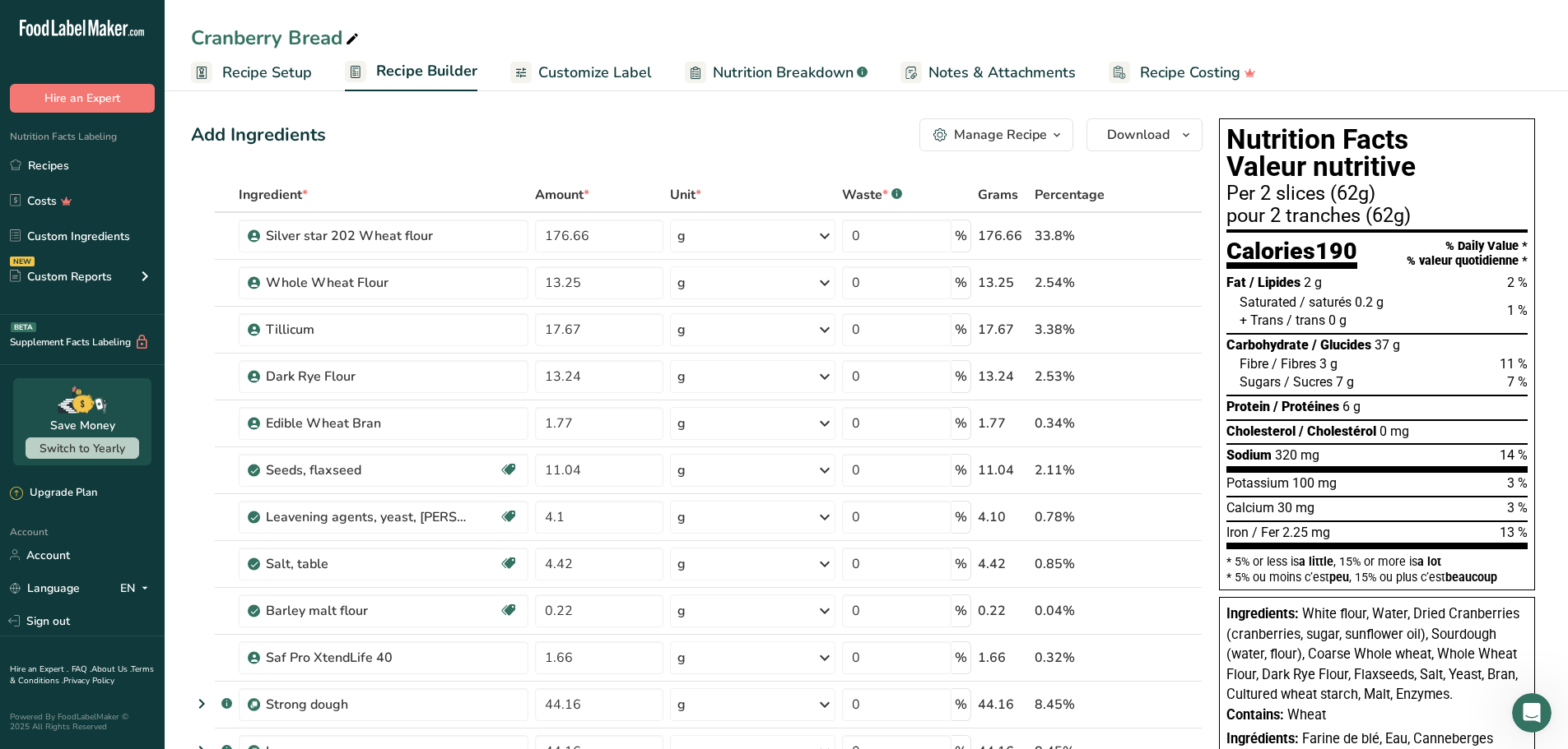
click at [333, 36] on div "Cranberry Bread" at bounding box center [276, 37] width 172 height 30
click at [286, 38] on input "Cranberry Bread" at bounding box center [865, 37] width 1350 height 30
click at [532, 23] on input "Cranberry Flax Bread" at bounding box center [865, 37] width 1350 height 30
click at [706, 25] on input "Cranberry Flax Bread" at bounding box center [865, 37] width 1350 height 30
type input "Cranberry Flax Bread"
